Goal: Task Accomplishment & Management: Use online tool/utility

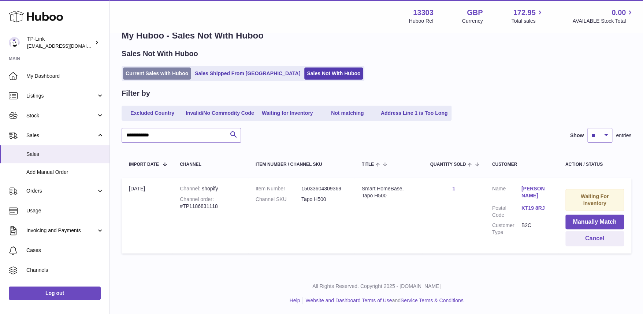
click at [155, 74] on link "Current Sales with Huboo" at bounding box center [157, 73] width 68 height 12
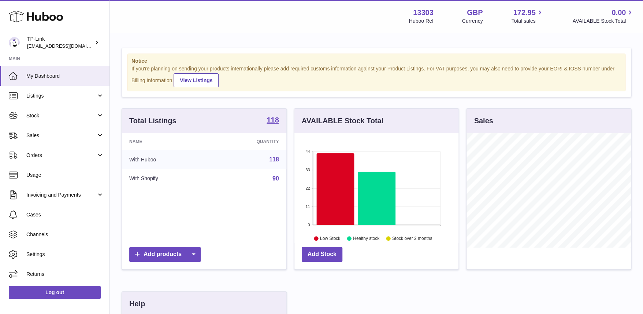
scroll to position [114, 164]
click at [53, 129] on link "Sales" at bounding box center [55, 135] width 110 height 20
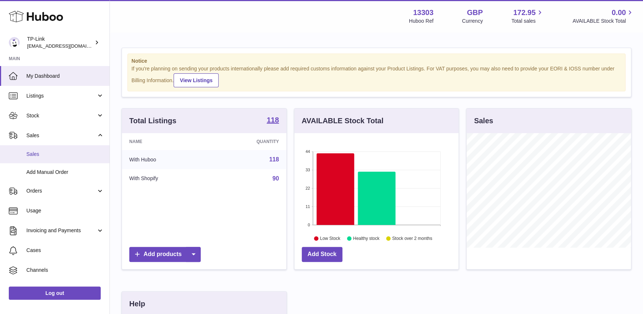
click at [51, 151] on span "Sales" at bounding box center [65, 154] width 78 height 7
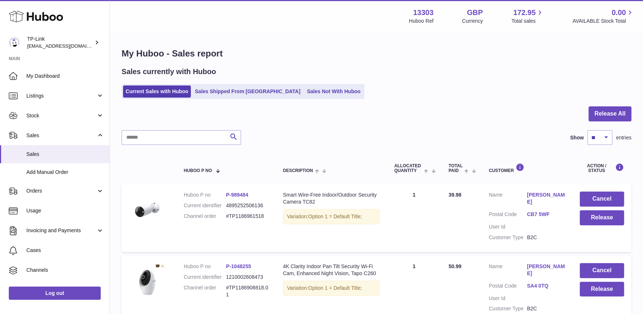
click at [496, 113] on div at bounding box center [377, 118] width 510 height 24
click at [605, 111] on button "Release All" at bounding box center [610, 113] width 43 height 15
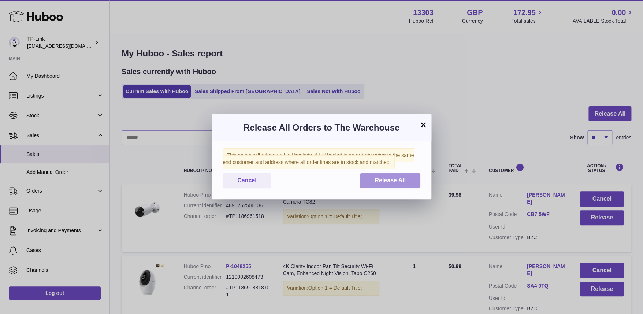
click at [401, 183] on span "Release All" at bounding box center [390, 180] width 31 height 6
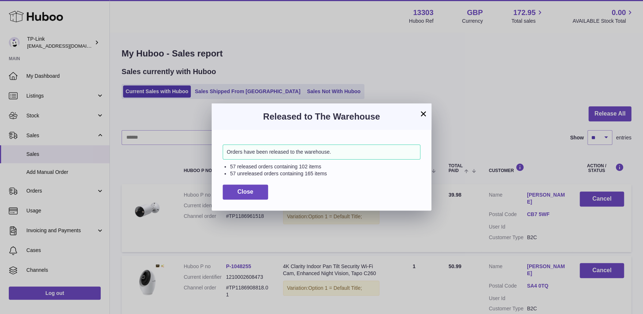
click at [424, 113] on button "×" at bounding box center [423, 113] width 9 height 9
